Goal: Information Seeking & Learning: Find specific fact

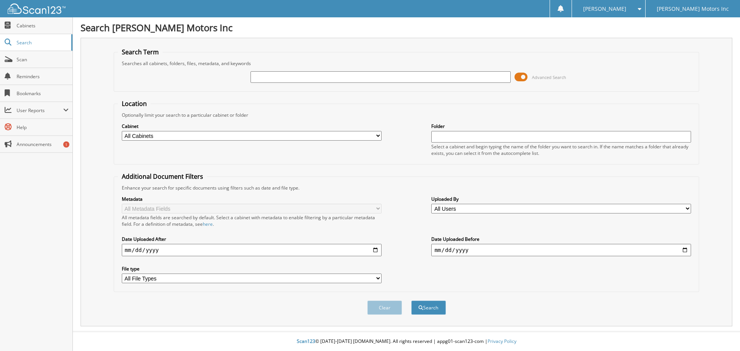
click at [264, 77] on input "text" at bounding box center [380, 77] width 260 height 12
type input "[PERSON_NAME]"
click at [441, 309] on button "Search" at bounding box center [428, 308] width 35 height 14
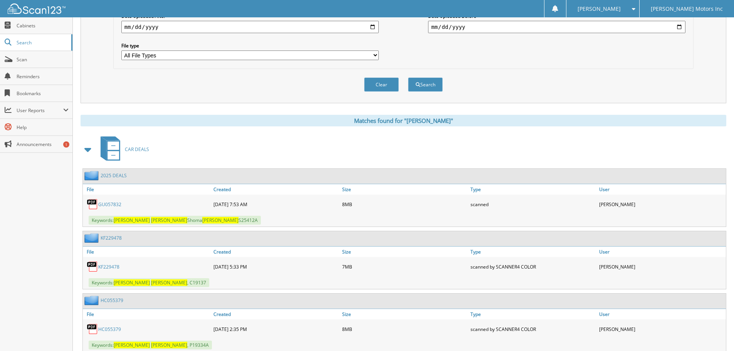
scroll to position [231, 0]
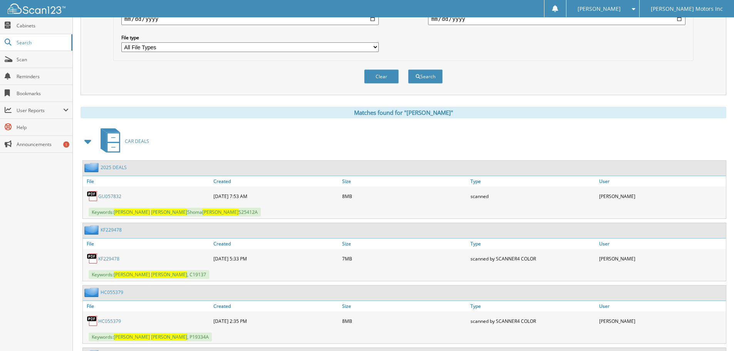
click at [106, 196] on link "GU057832" at bounding box center [109, 196] width 23 height 7
click at [113, 195] on link "GU057832" at bounding box center [109, 196] width 23 height 7
click at [111, 195] on link "GU057832" at bounding box center [109, 196] width 23 height 7
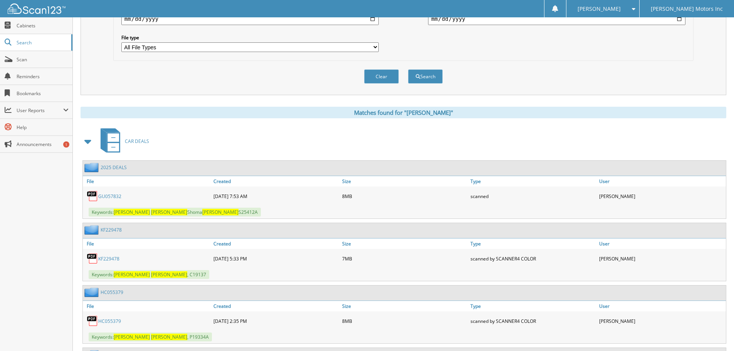
click at [106, 258] on link "KF229478" at bounding box center [108, 258] width 21 height 7
